Goal: Check status: Check status

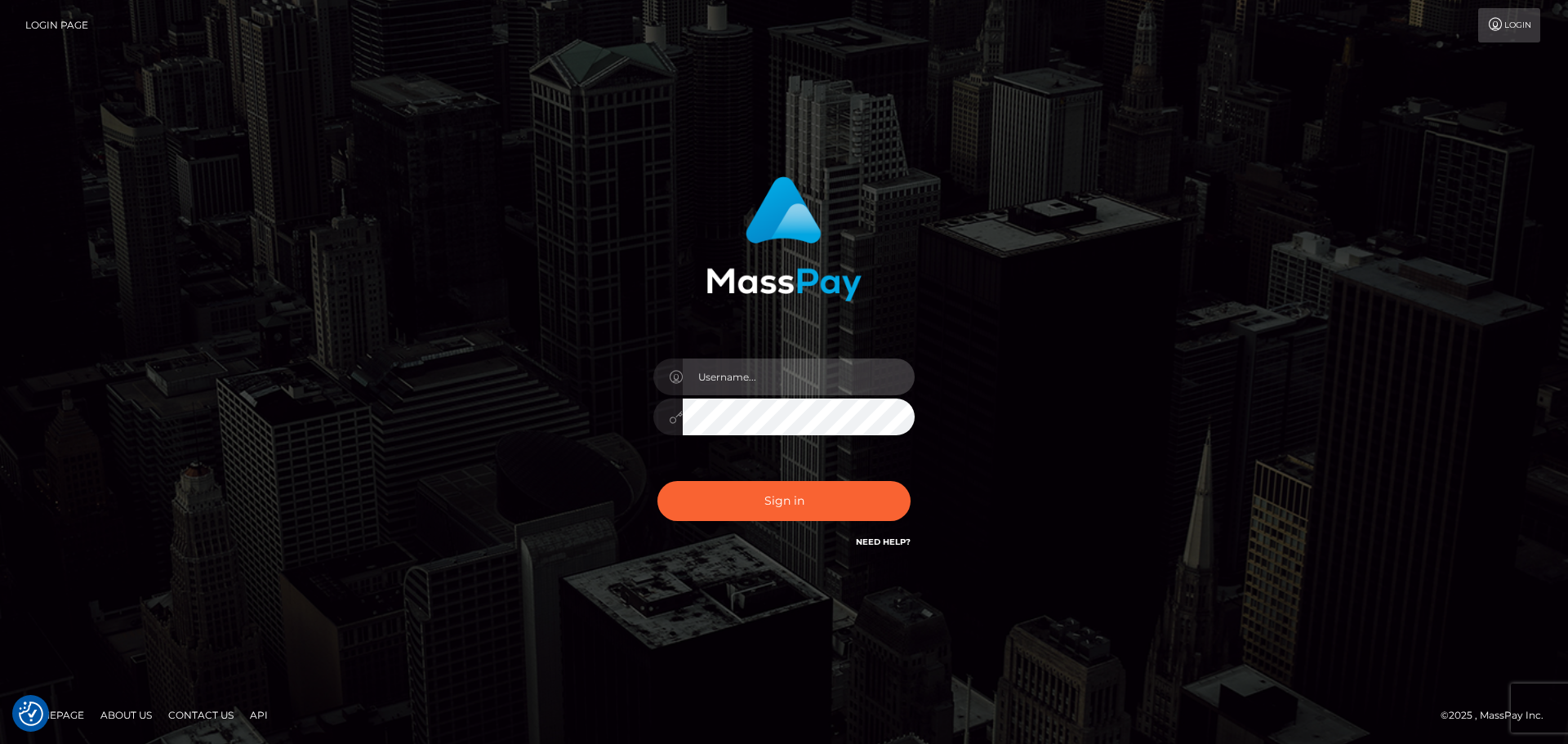
click at [760, 374] on input "text" at bounding box center [799, 377] width 232 height 36
type input "georgio.nmible"
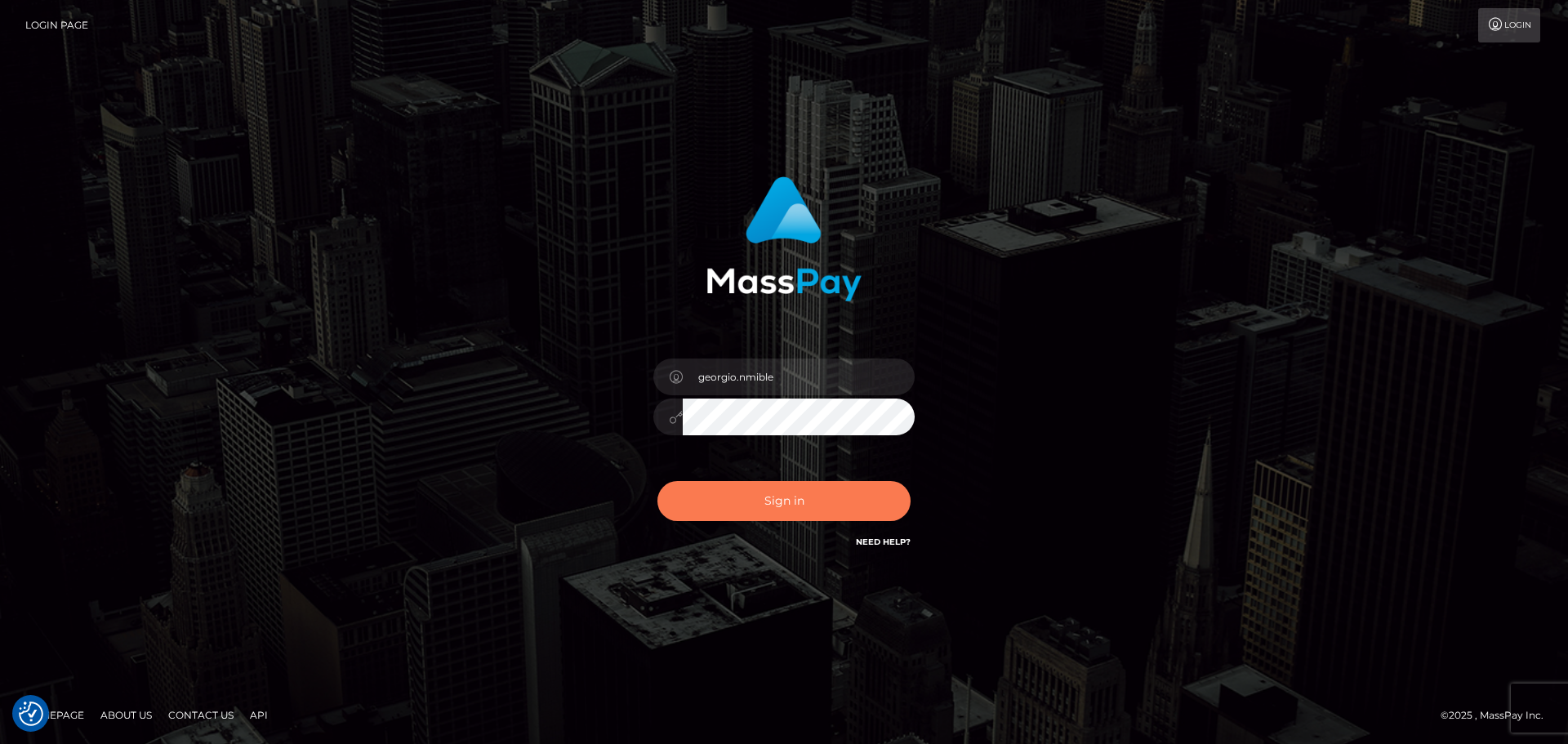
click at [771, 491] on button "Sign in" at bounding box center [784, 501] width 254 height 40
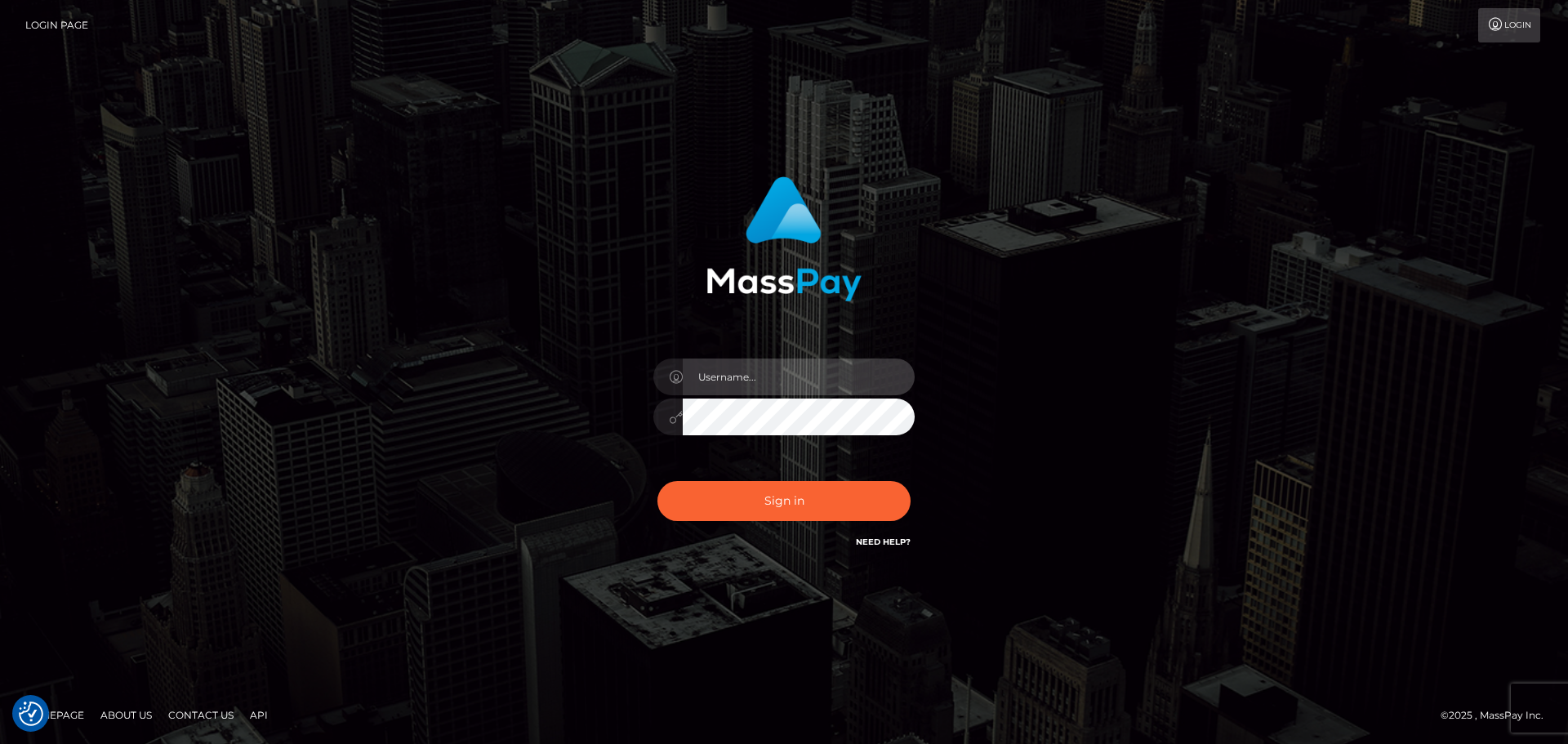
click at [815, 371] on input "text" at bounding box center [799, 377] width 232 height 36
type input "georgio.nmible"
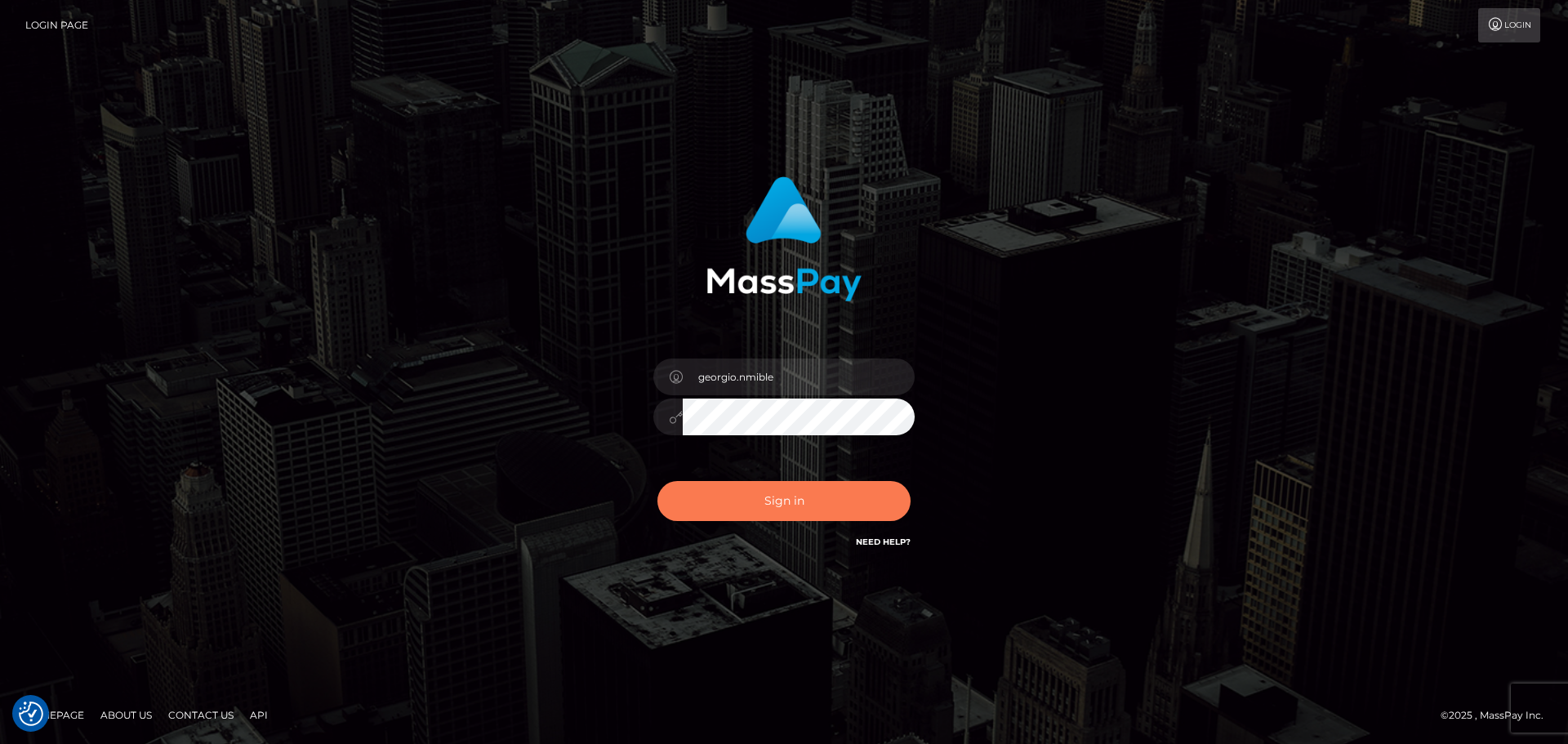
click at [787, 499] on button "Sign in" at bounding box center [784, 501] width 254 height 40
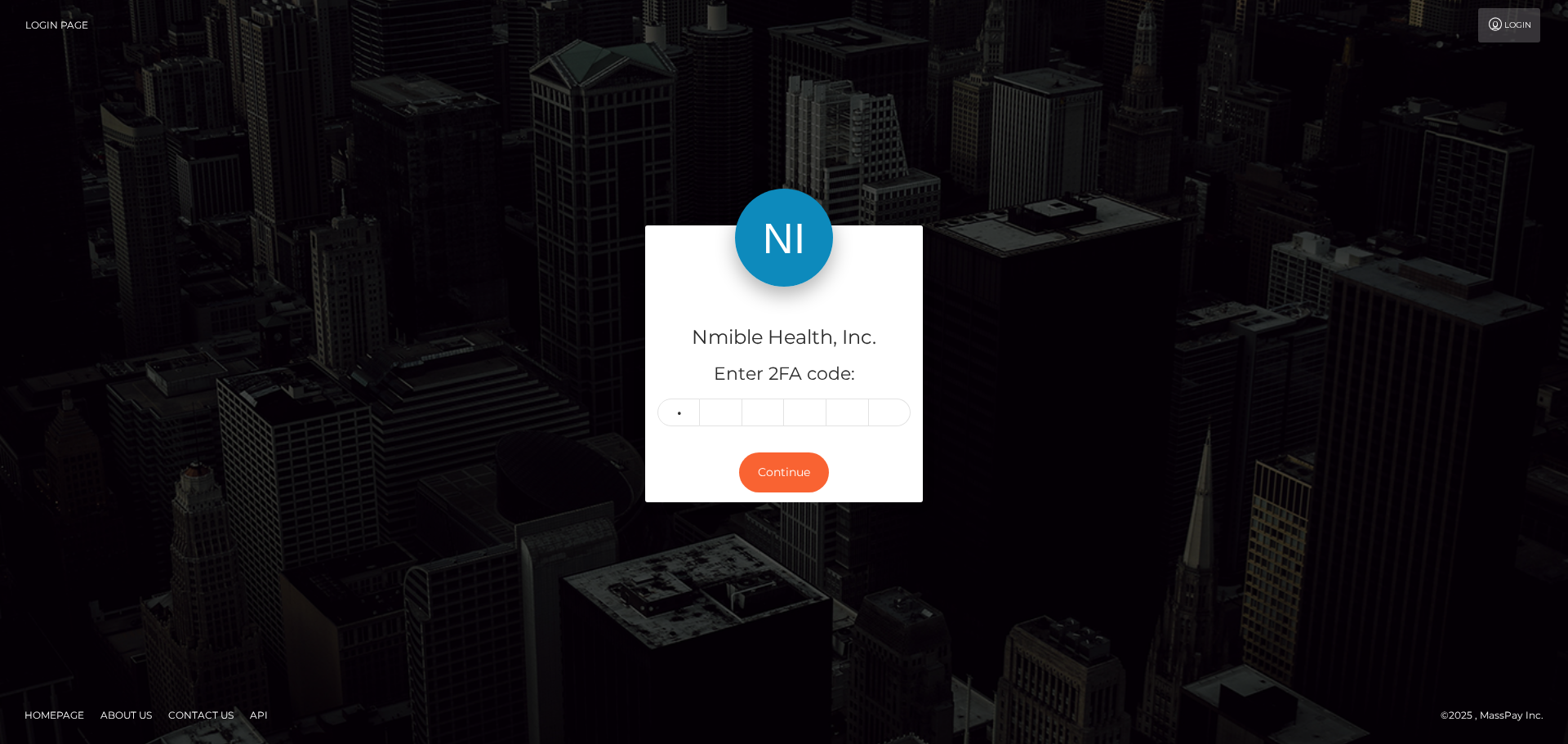
type input "4"
type input "6"
type input "1"
type input "5"
type input "9"
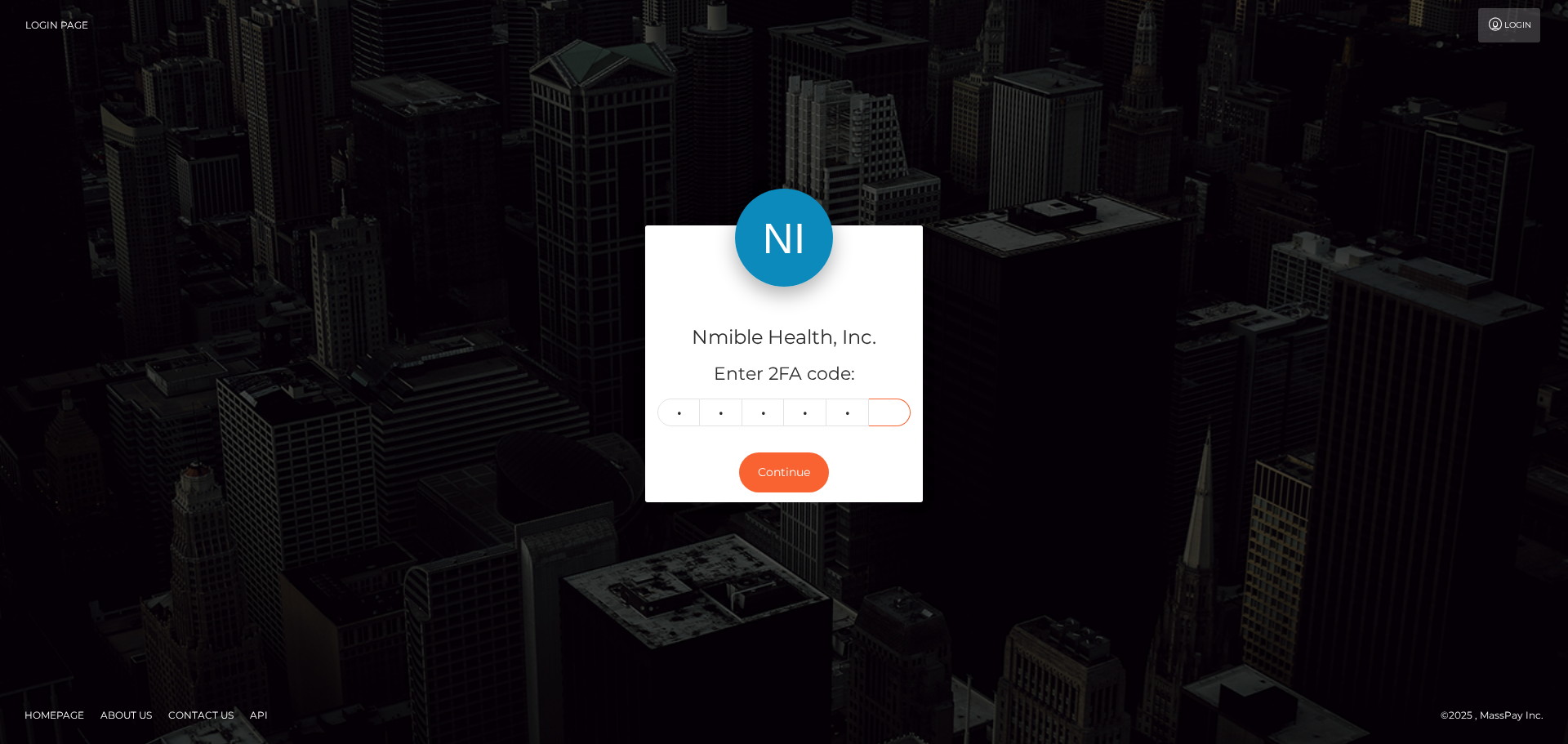
type input "6"
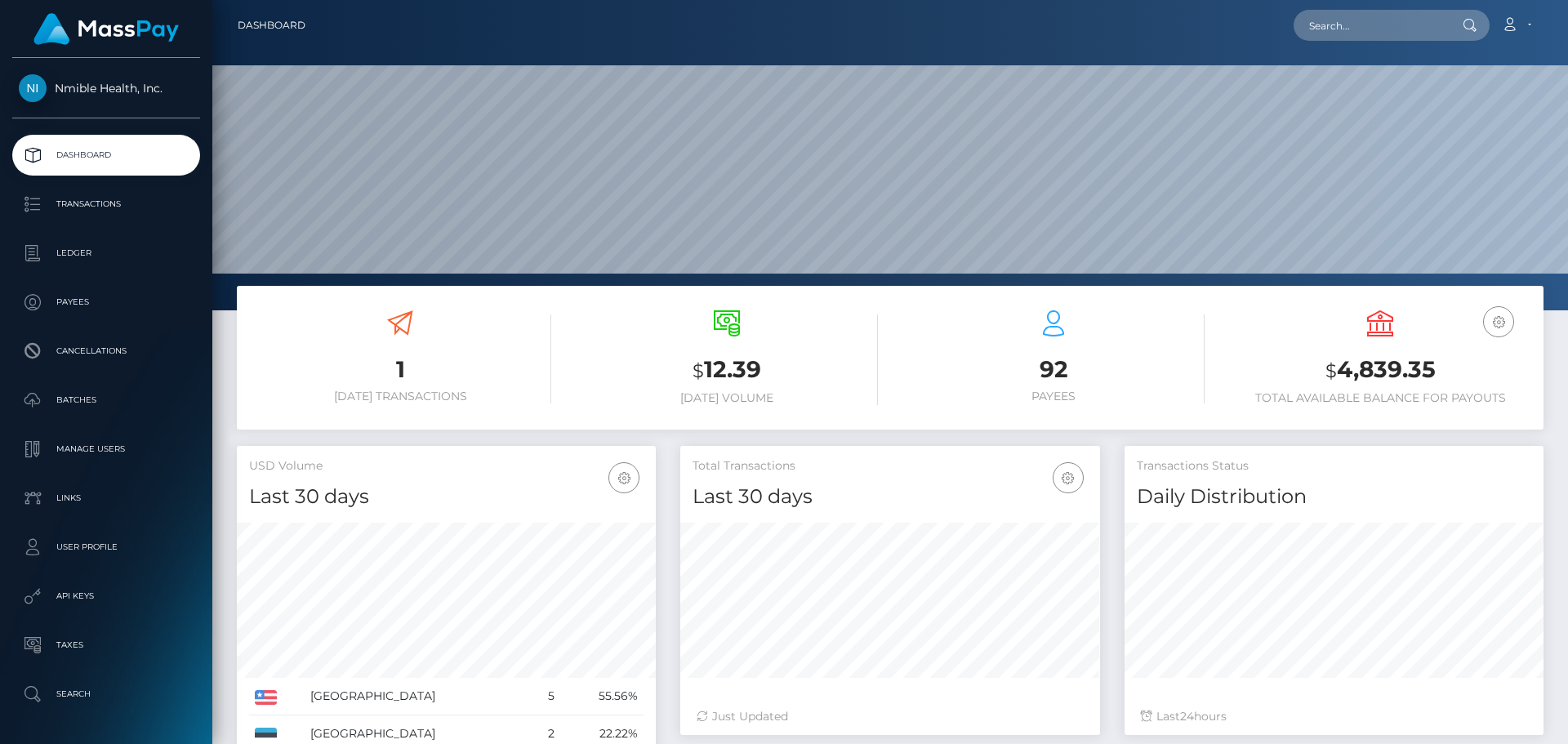
scroll to position [290, 420]
click at [420, 357] on h3 "1" at bounding box center [400, 369] width 302 height 32
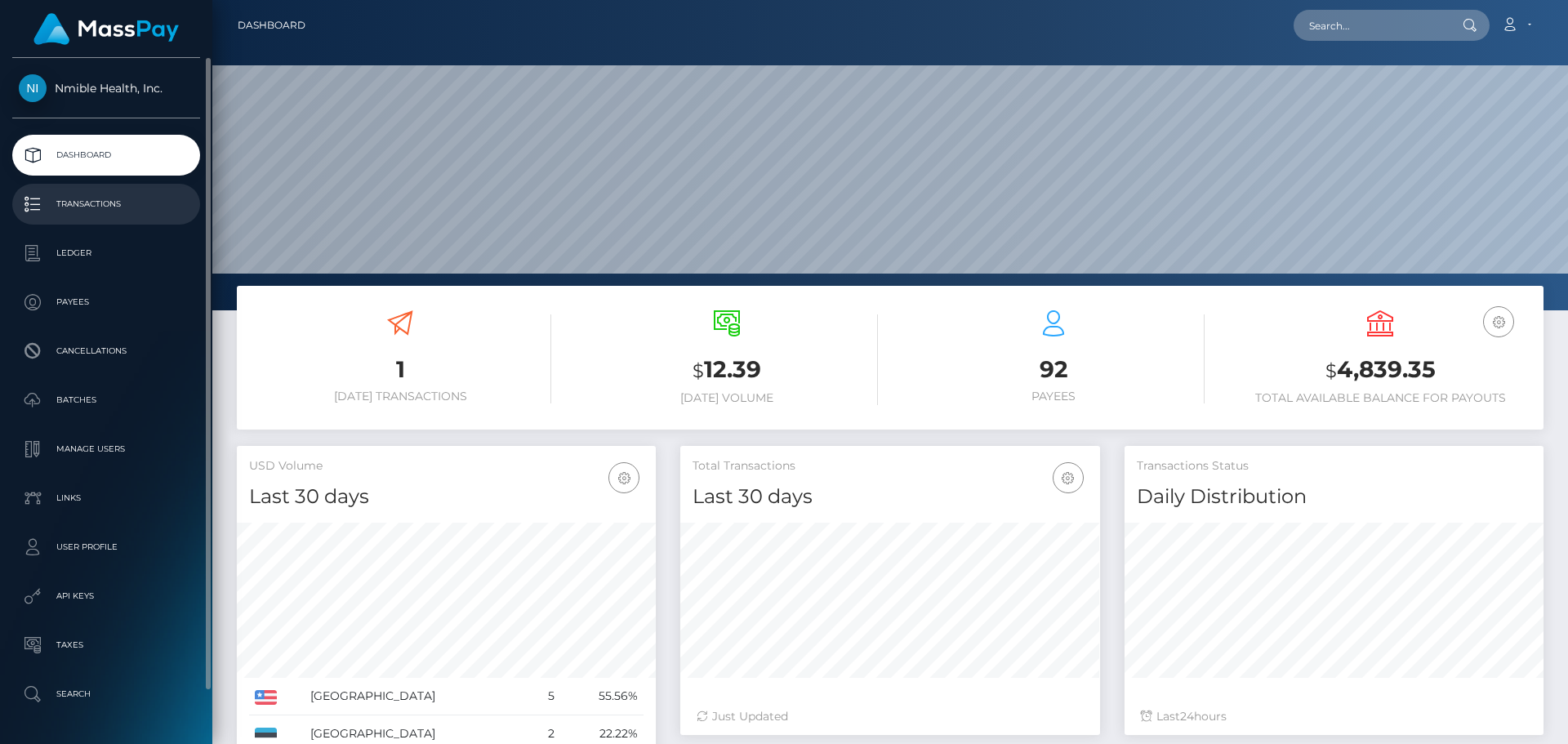
click at [105, 215] on p "Transactions" at bounding box center [106, 205] width 175 height 25
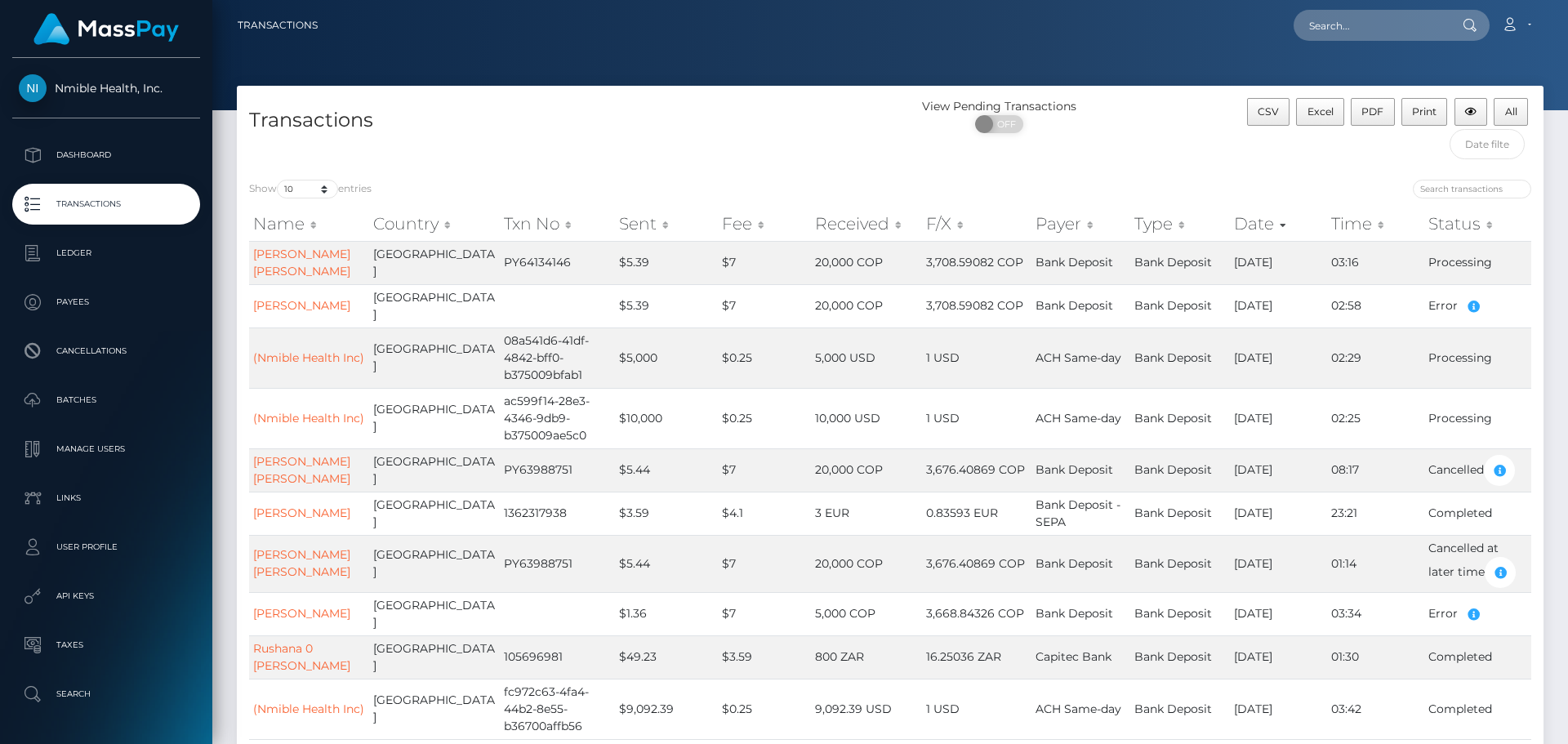
click at [627, 141] on div "Transactions" at bounding box center [563, 132] width 653 height 70
click at [1131, 271] on td "Bank Deposit" at bounding box center [1180, 262] width 99 height 43
click at [636, 144] on div "Transactions" at bounding box center [563, 132] width 653 height 70
click at [310, 270] on link "[PERSON_NAME] [PERSON_NAME]" at bounding box center [302, 262] width 98 height 32
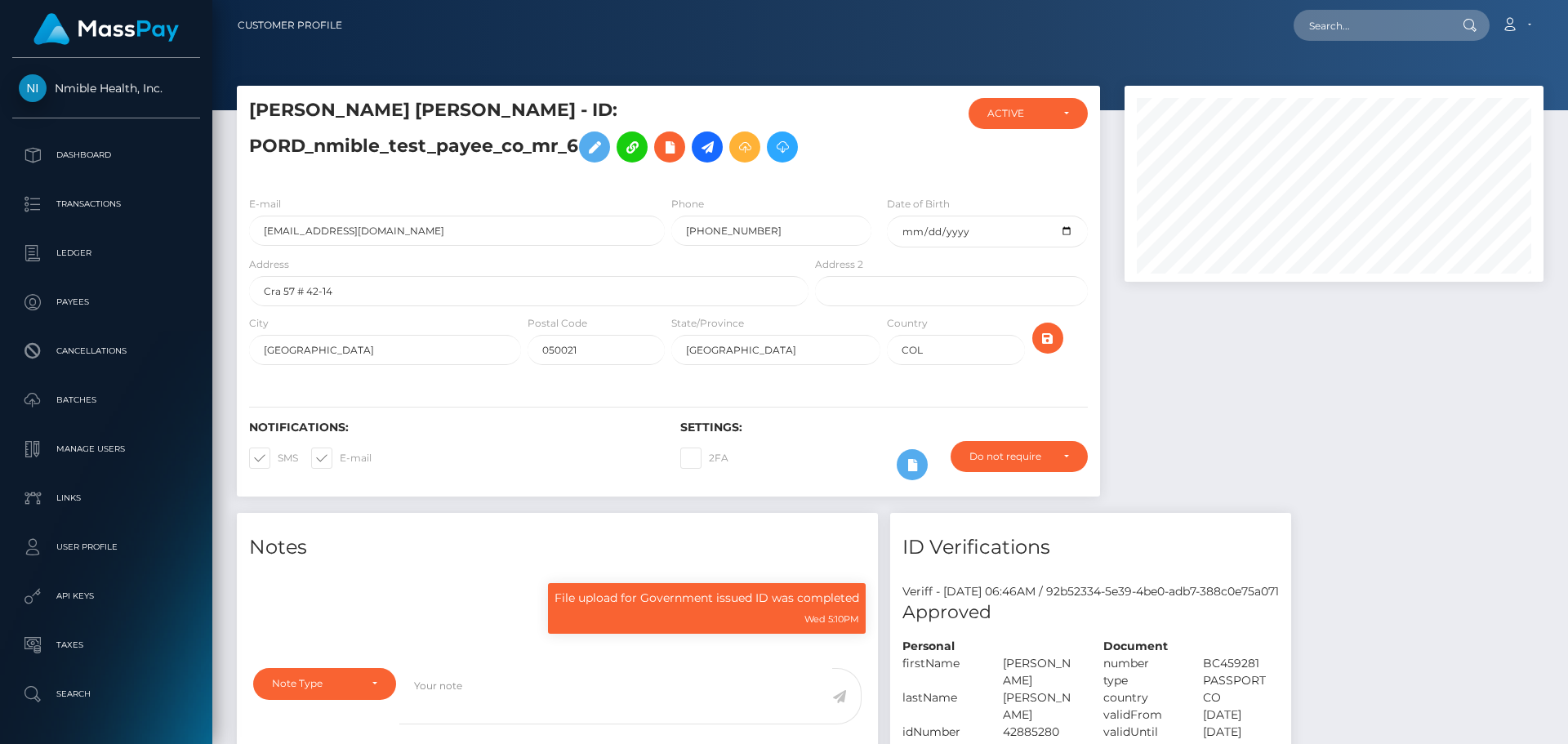
scroll to position [196, 420]
click at [1471, 464] on div at bounding box center [1335, 299] width 444 height 427
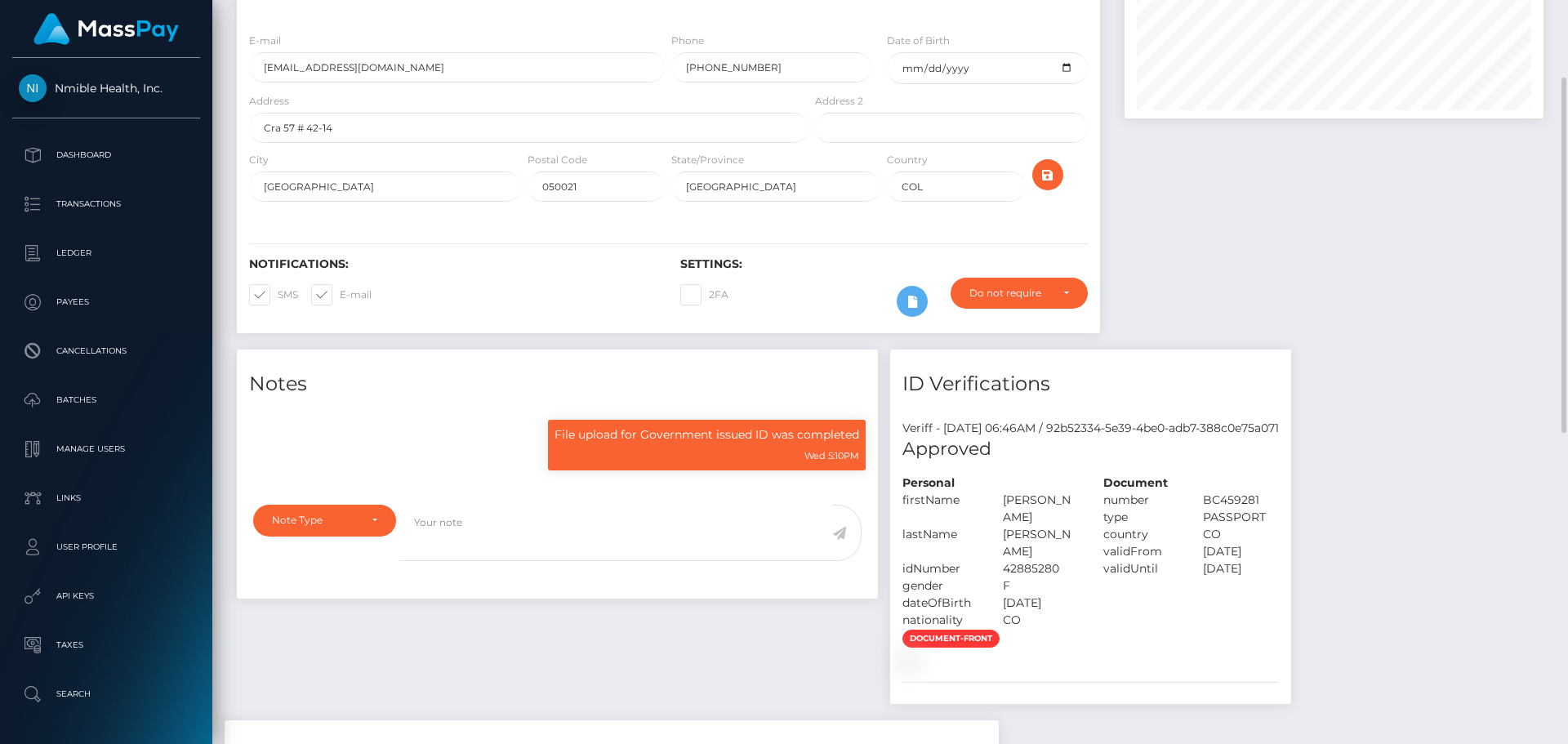
scroll to position [326, 0]
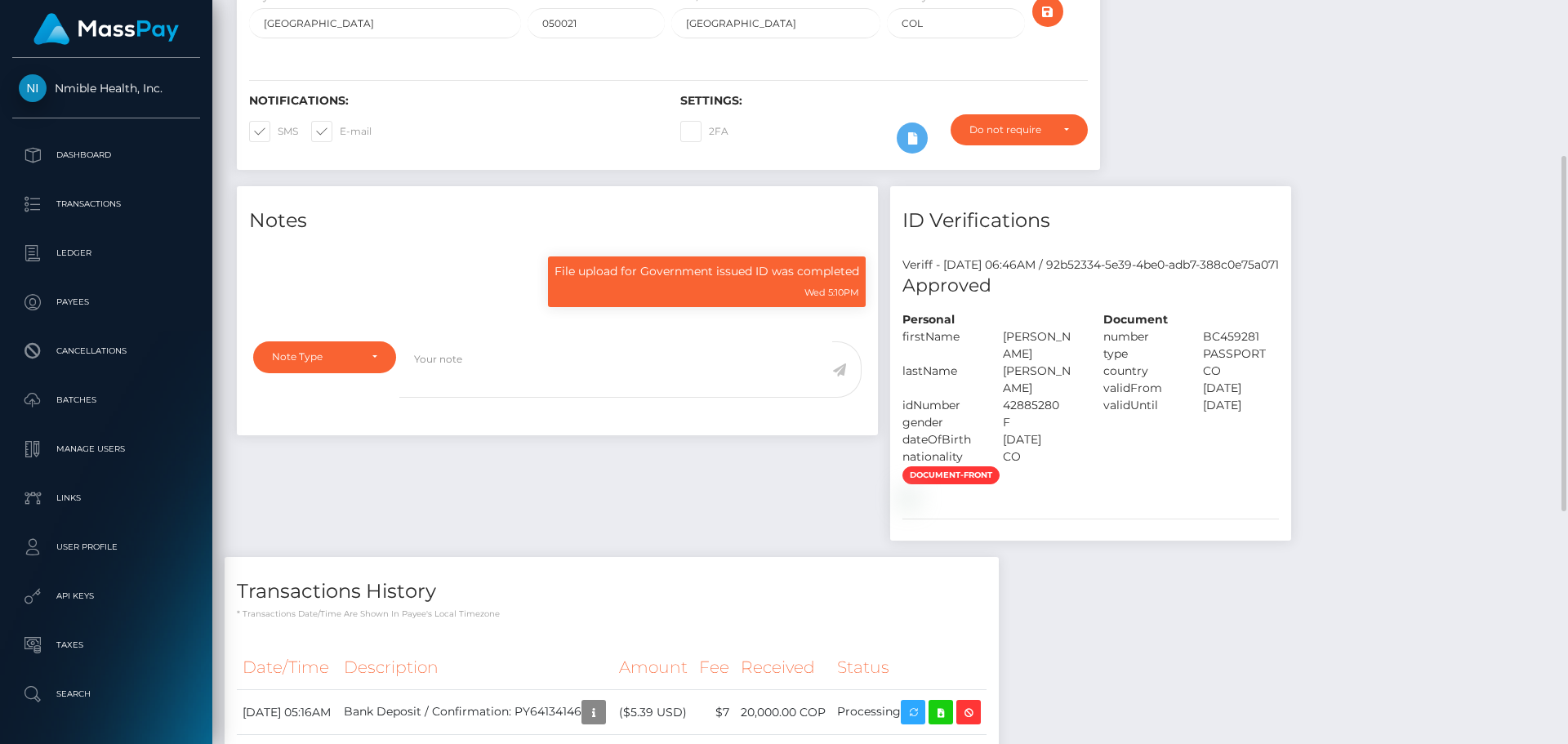
click at [1471, 464] on div "Notes File upload for Government issued ID was completed Wed 5:10PM" at bounding box center [891, 535] width 1332 height 697
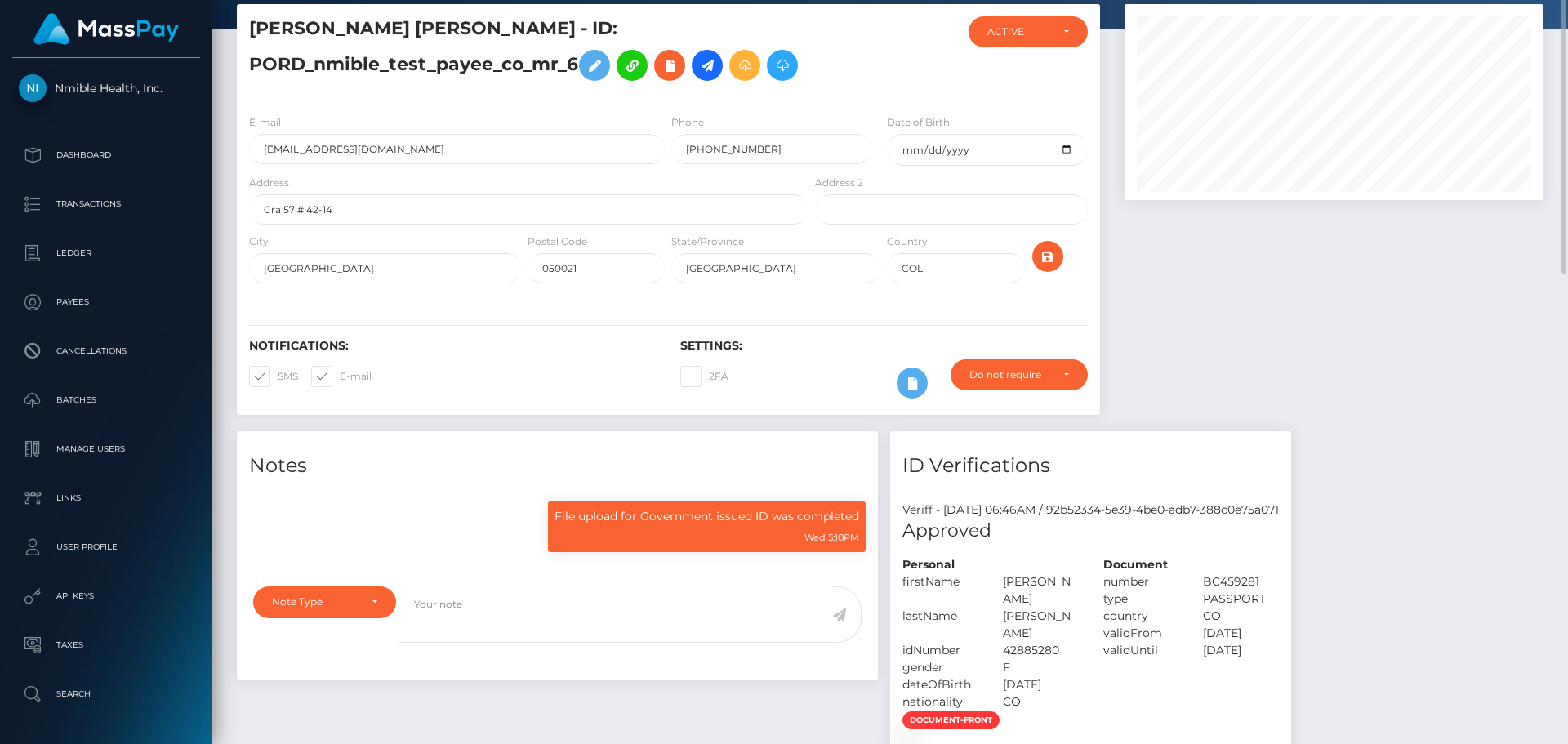
scroll to position [0, 0]
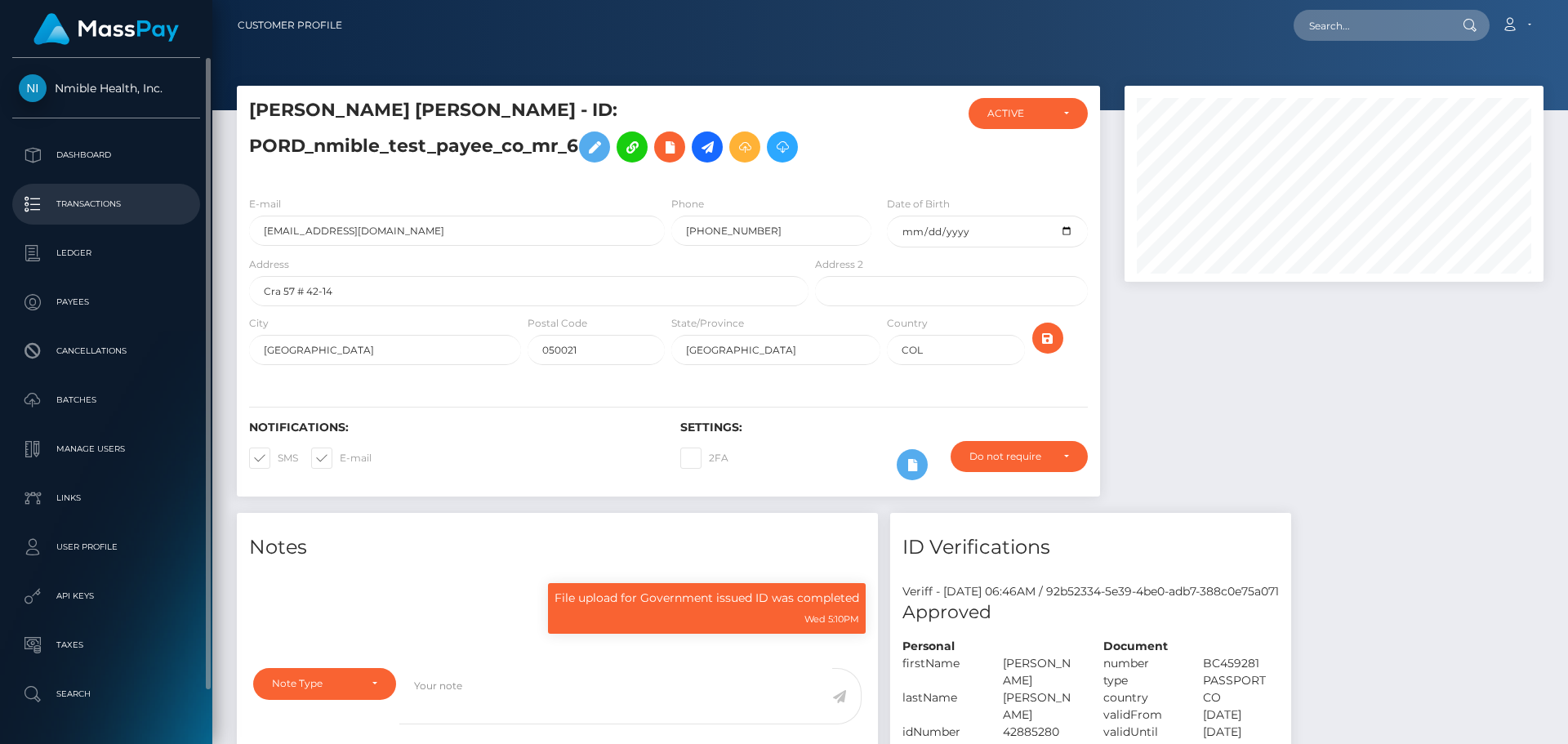
click at [104, 202] on p "Transactions" at bounding box center [106, 205] width 175 height 25
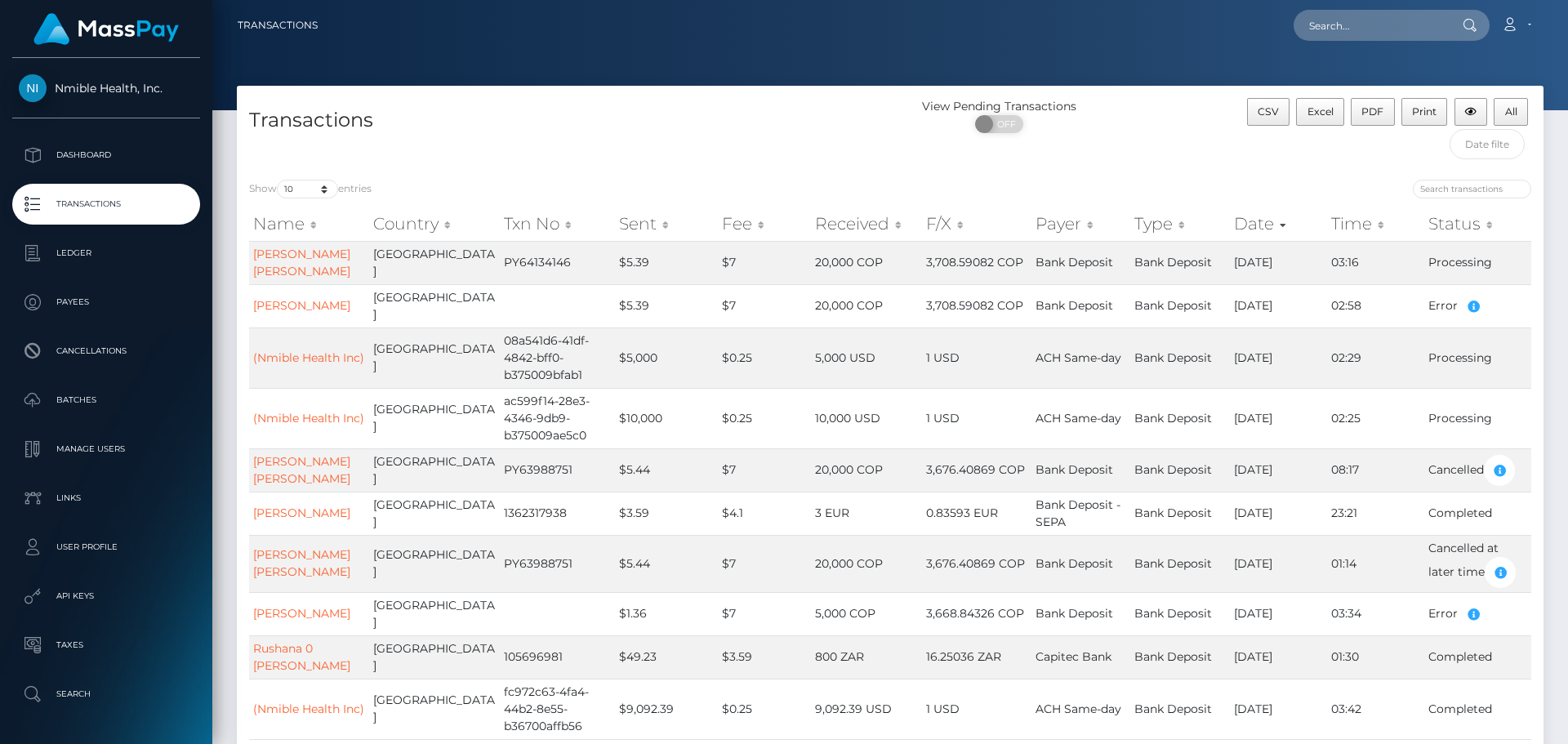
click at [828, 81] on div at bounding box center [890, 55] width 1356 height 110
click at [828, 93] on div "Transactions View Pending Transactions ON OFF CSV Excel PDF Print All" at bounding box center [891, 126] width 1307 height 81
click at [759, 189] on div "Show 10 25 50 100 250 500 1,000 3,500 entries" at bounding box center [563, 191] width 629 height 23
